Goal: Task Accomplishment & Management: Manage account settings

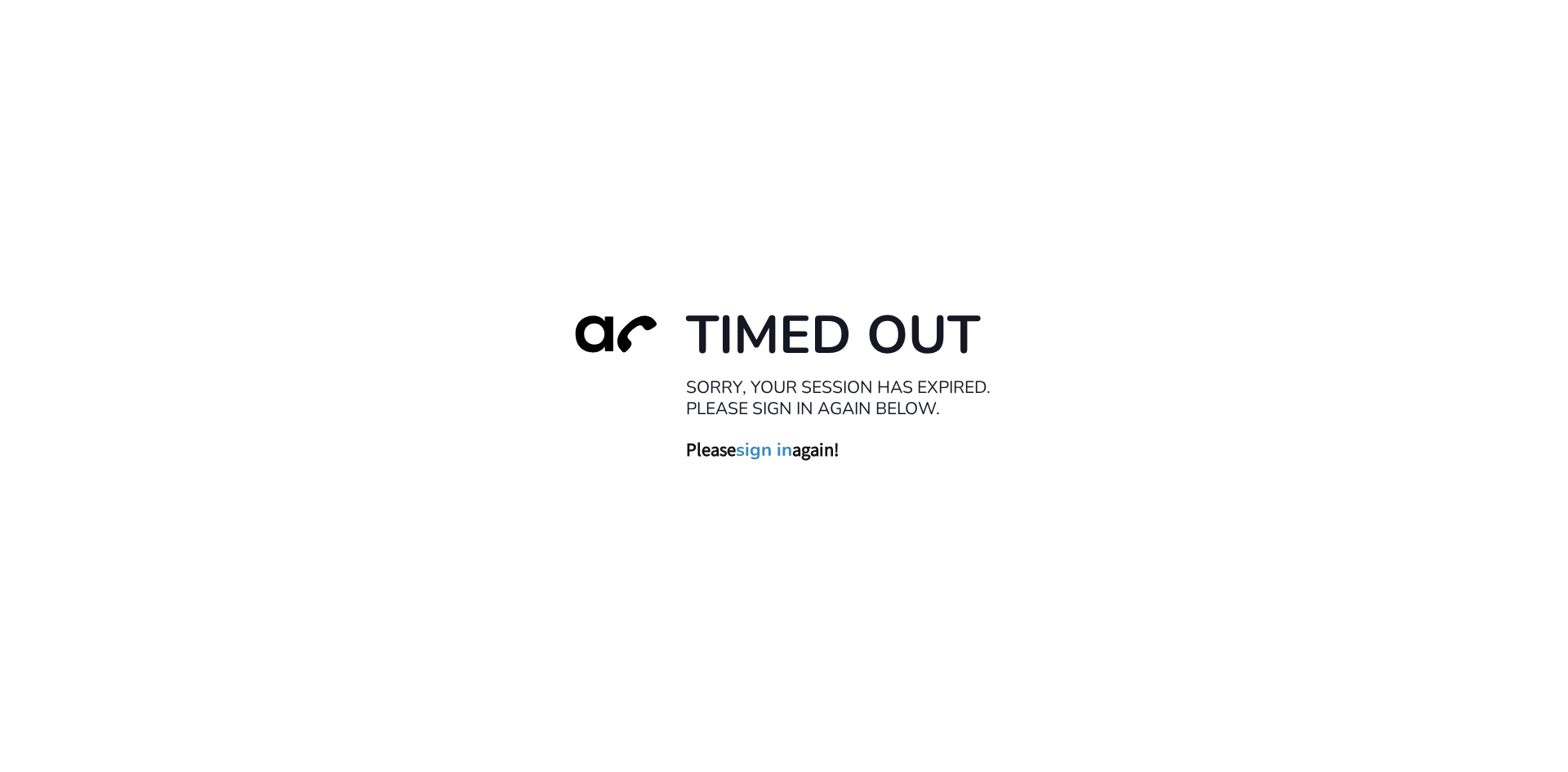
click at [774, 456] on link "sign in" at bounding box center [764, 449] width 56 height 23
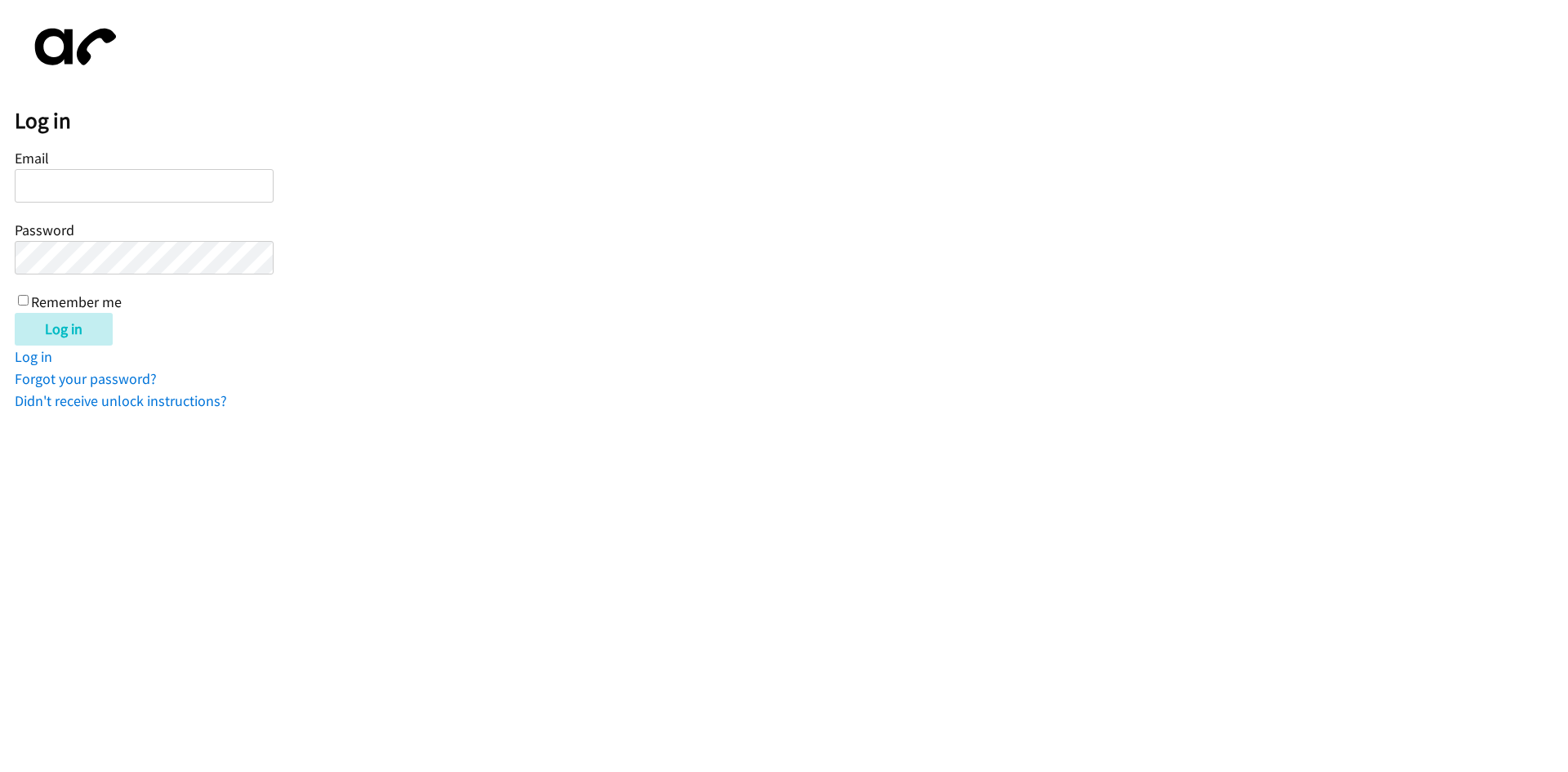
click at [119, 193] on input "Email" at bounding box center [144, 186] width 259 height 34
type input "balfreide@lendingpoint.com"
click at [70, 330] on input "Log in" at bounding box center [63, 330] width 98 height 33
click at [22, 300] on input "Remember me" at bounding box center [23, 300] width 10 height 10
checkbox input "true"
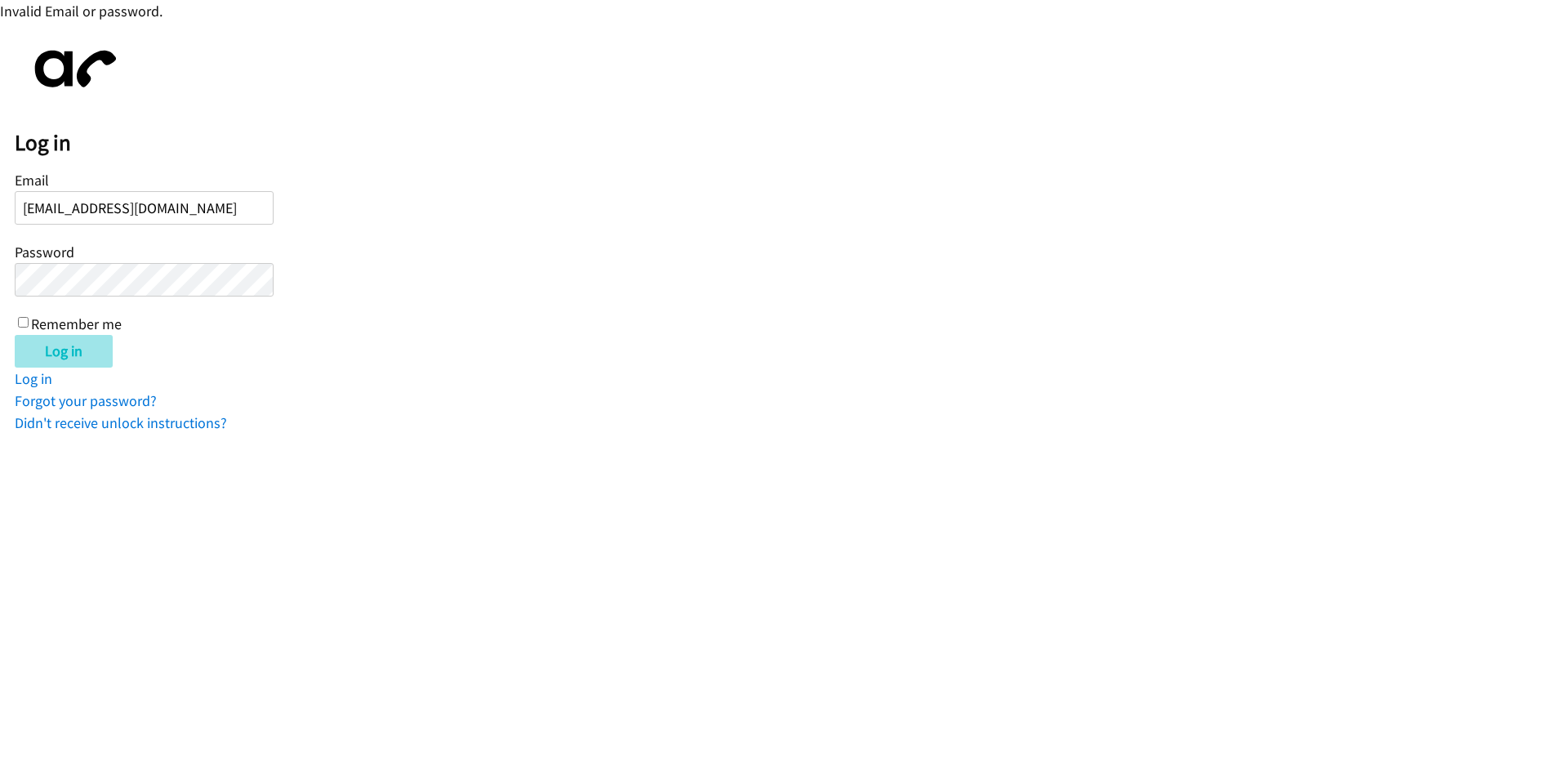
drag, startPoint x: 28, startPoint y: 325, endPoint x: 32, endPoint y: 337, distance: 12.6
click at [26, 325] on input "Remember me" at bounding box center [23, 322] width 10 height 10
checkbox input "true"
click at [40, 348] on input "Log in" at bounding box center [63, 351] width 98 height 33
click at [238, 218] on input "[EMAIL_ADDRESS][DOMAIN_NAME]" at bounding box center [144, 207] width 259 height 34
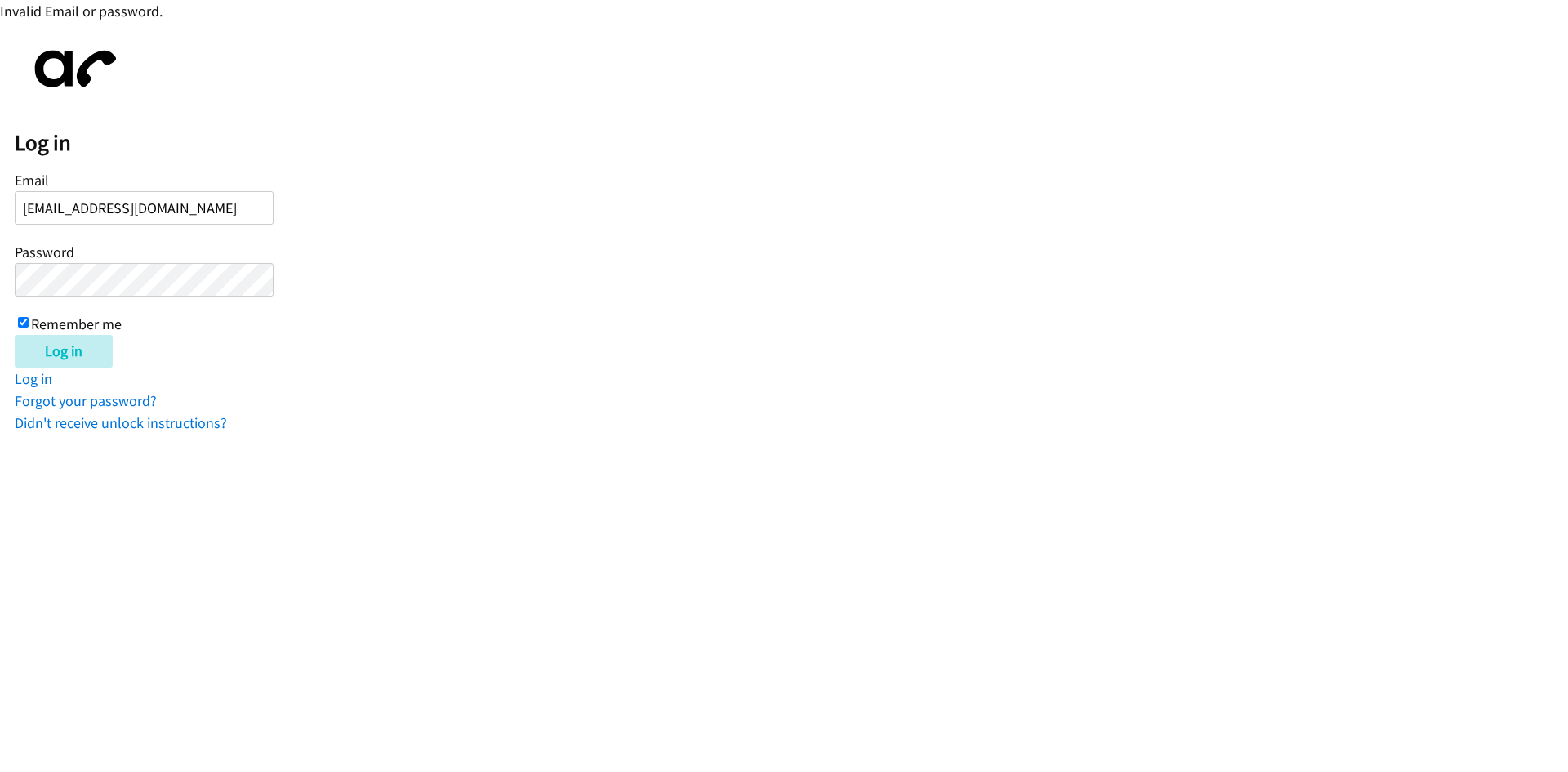
drag, startPoint x: 248, startPoint y: 218, endPoint x: 33, endPoint y: 211, distance: 215.1
click at [34, 211] on input "[EMAIL_ADDRESS][DOMAIN_NAME]" at bounding box center [144, 207] width 259 height 34
type input "[EMAIL_ADDRESS][DOMAIN_NAME]"
click at [64, 344] on input "Log in" at bounding box center [63, 351] width 98 height 33
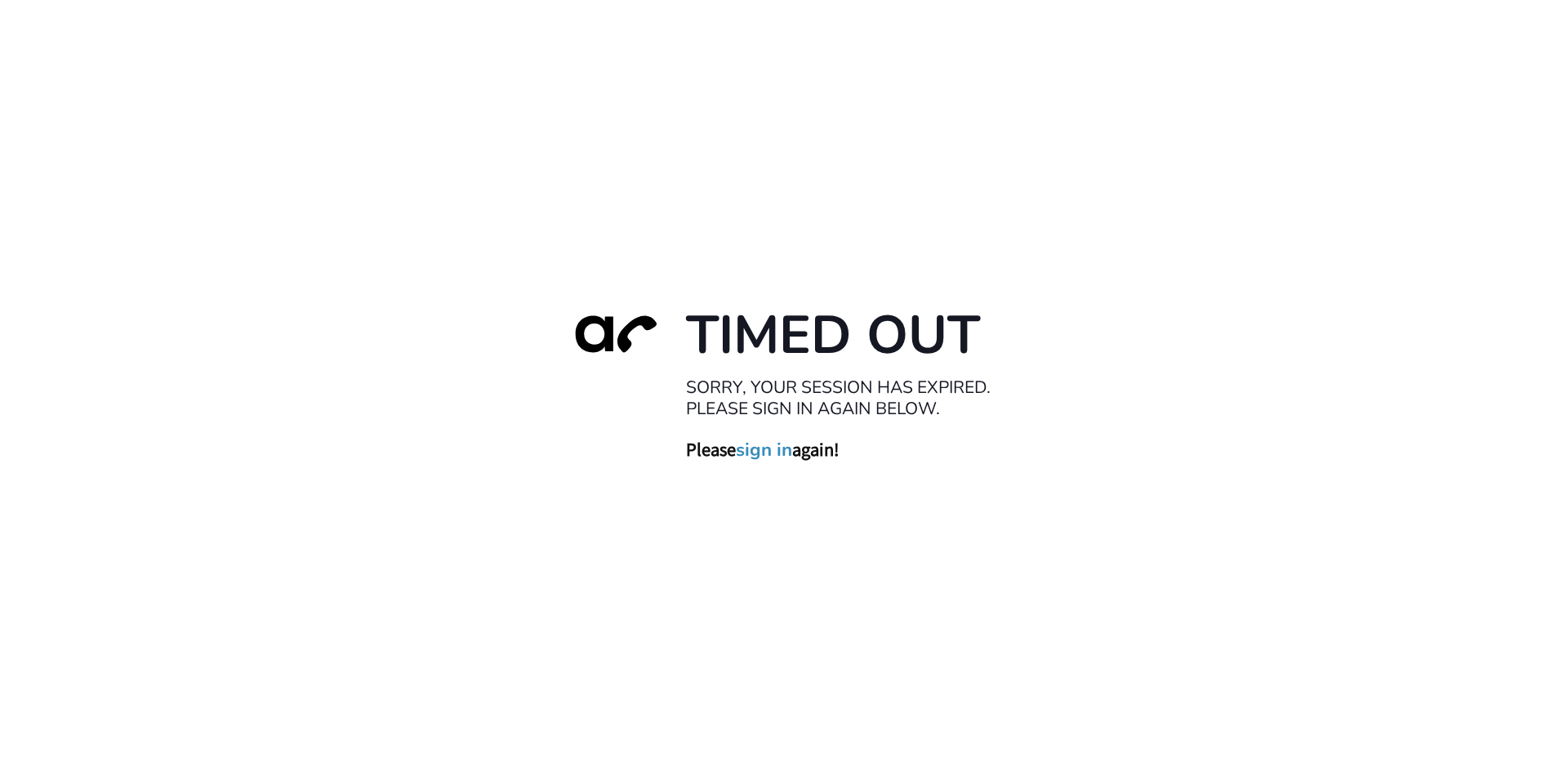
click at [765, 459] on link "sign in" at bounding box center [764, 449] width 56 height 23
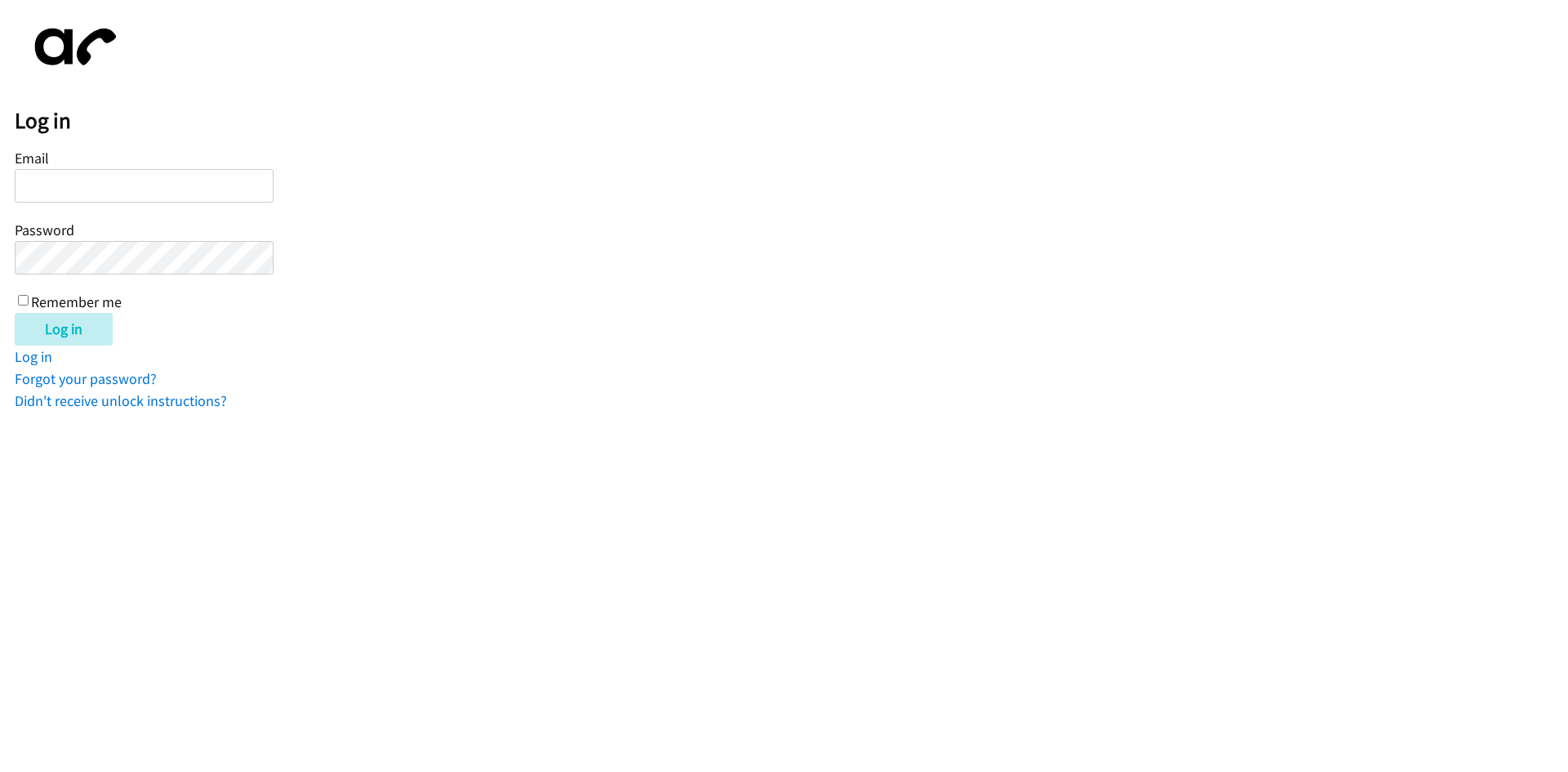
click at [62, 194] on input "Email" at bounding box center [144, 186] width 259 height 34
click at [226, 184] on input "[EMAIL_ADDRESS][DOMAIN_NAME]" at bounding box center [144, 186] width 259 height 34
type input "[EMAIL_ADDRESS][DOMAIN_NAME]"
click at [62, 329] on input "Log in" at bounding box center [63, 330] width 98 height 33
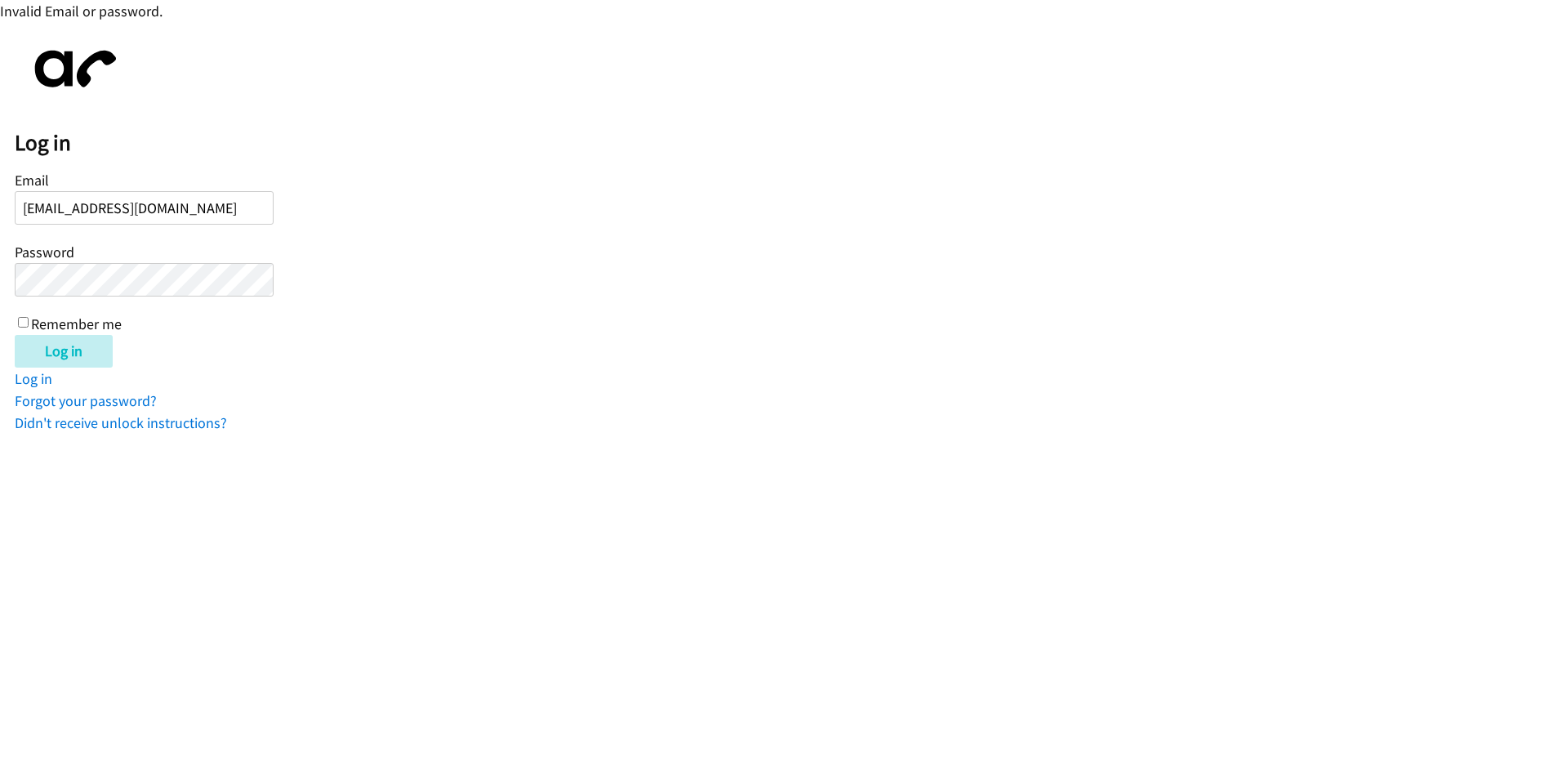
drag, startPoint x: 23, startPoint y: 317, endPoint x: 34, endPoint y: 326, distance: 14.2
click at [23, 317] on input "Remember me" at bounding box center [23, 322] width 10 height 10
checkbox input "true"
click at [70, 346] on input "Log in" at bounding box center [63, 351] width 98 height 33
